Goal: Obtain resource: Download file/media

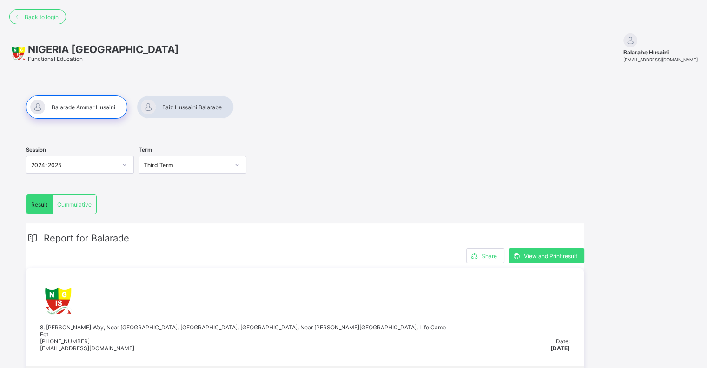
click at [88, 106] on div at bounding box center [76, 106] width 101 height 23
click at [178, 103] on div at bounding box center [185, 106] width 97 height 23
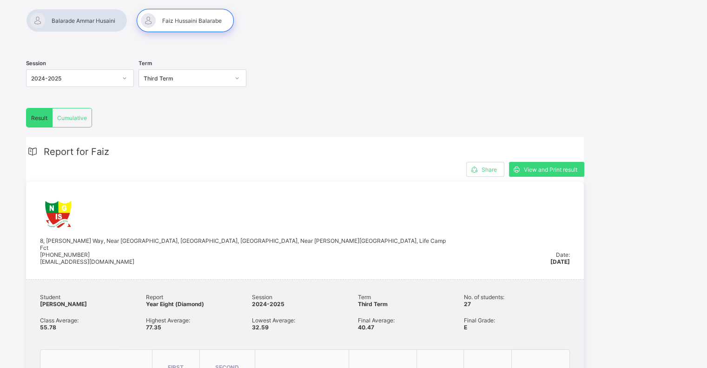
scroll to position [93, 0]
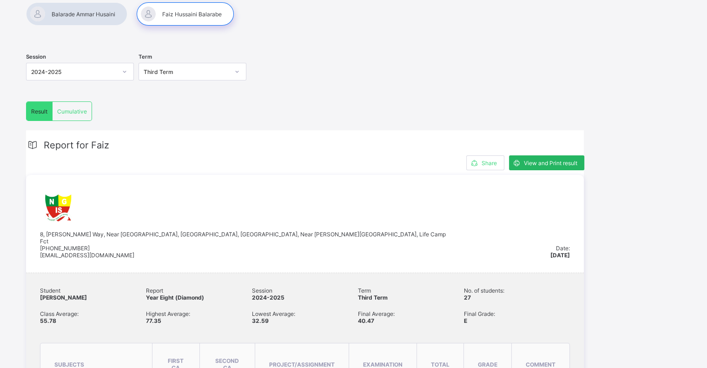
click at [557, 159] on span "View and Print result" at bounding box center [550, 162] width 53 height 7
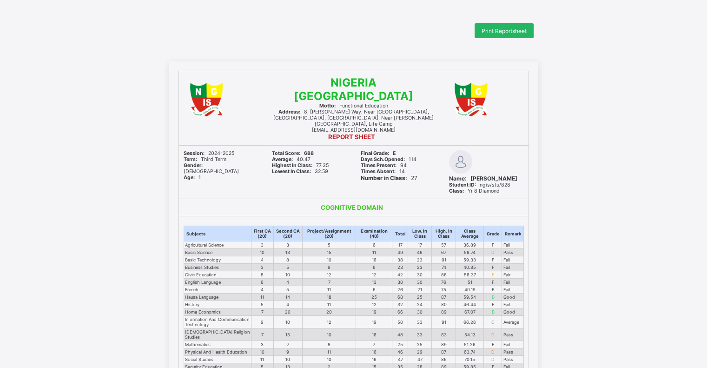
click at [497, 27] on span "Print Reportsheet" at bounding box center [504, 30] width 45 height 7
